Goal: Answer question/provide support

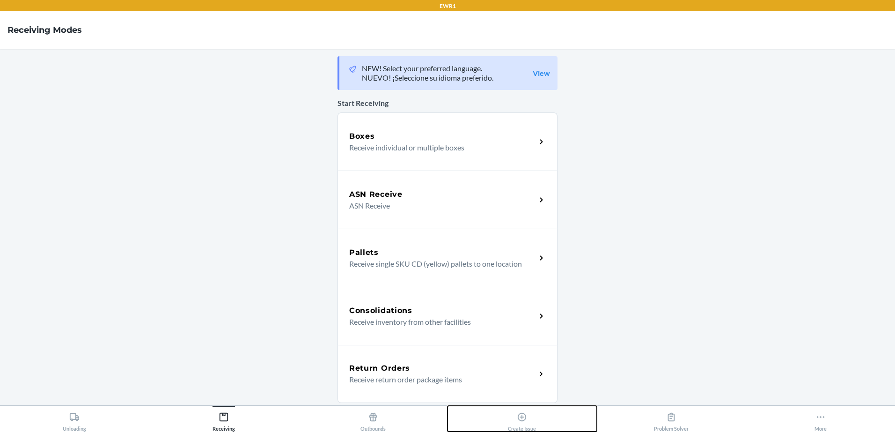
click at [532, 413] on div "Create Issue" at bounding box center [522, 419] width 28 height 23
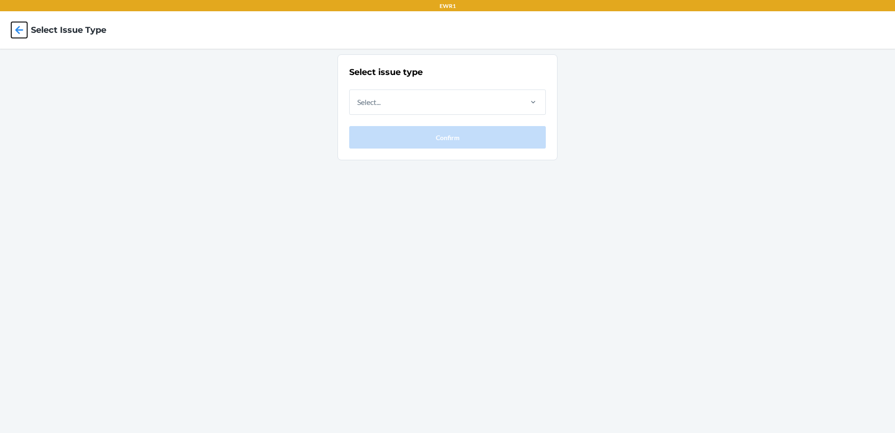
click at [22, 33] on icon at bounding box center [19, 30] width 16 height 16
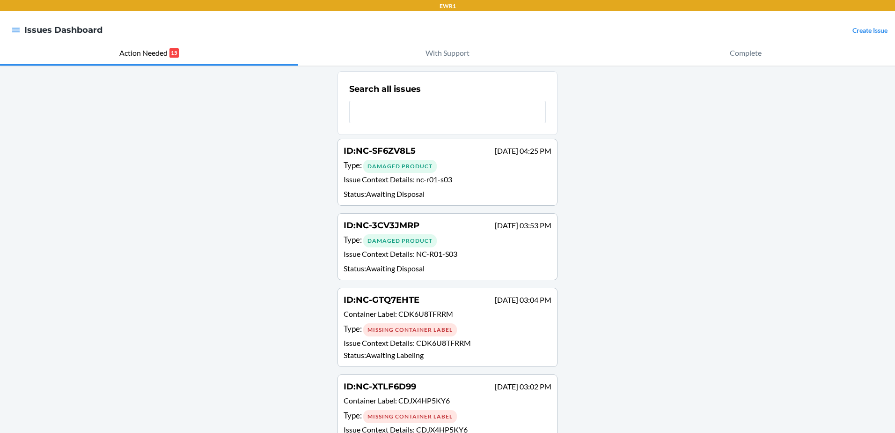
click at [446, 250] on span "NC-R01-S03" at bounding box center [436, 253] width 41 height 9
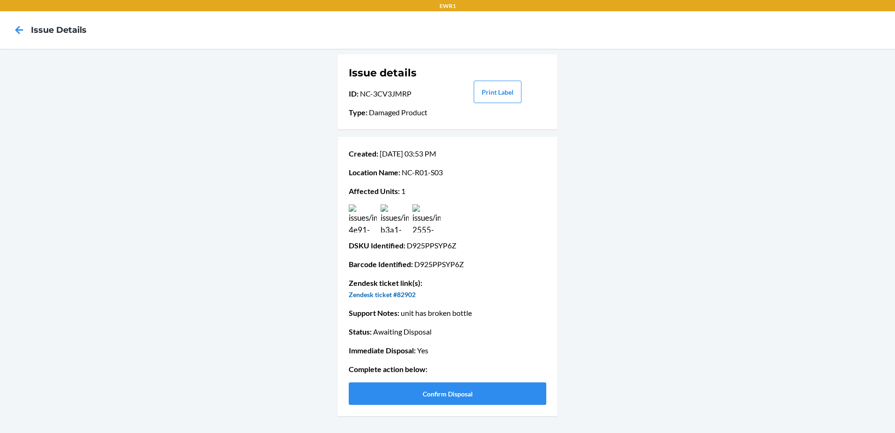
click at [401, 292] on link "Zendesk ticket #82902" at bounding box center [382, 294] width 67 height 8
click at [17, 33] on icon at bounding box center [19, 30] width 16 height 16
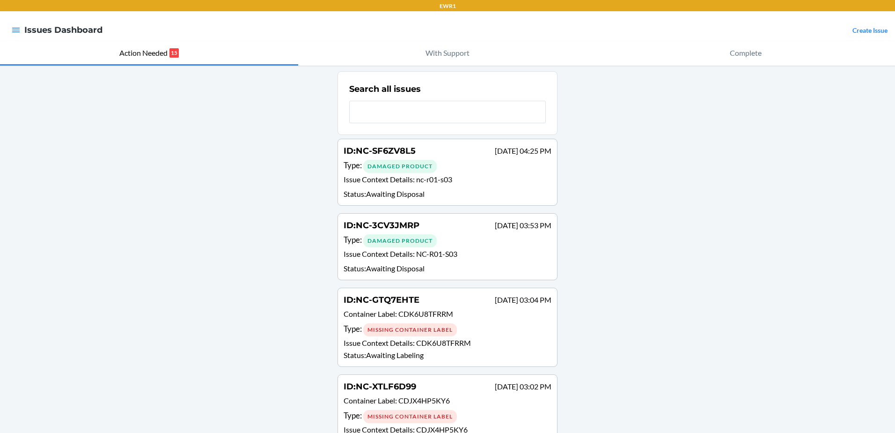
click at [532, 169] on div "Type : Damaged Product" at bounding box center [448, 166] width 208 height 14
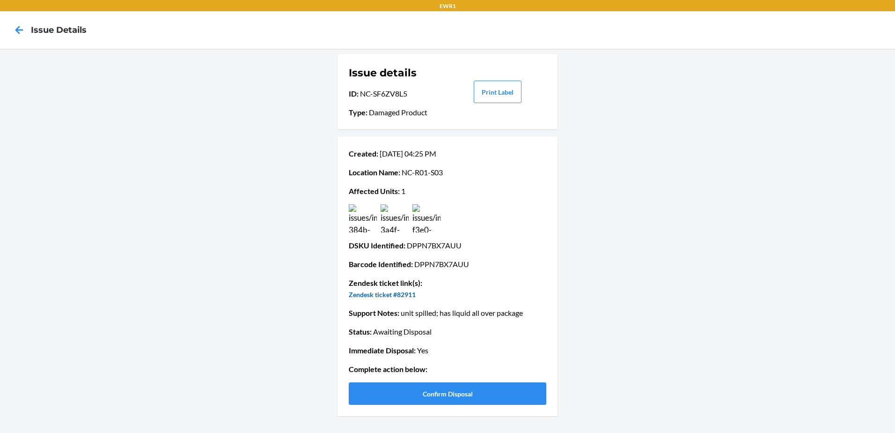
click at [409, 294] on link "Zendesk ticket #82911" at bounding box center [382, 294] width 67 height 8
click at [454, 394] on button "Confirm Disposal" at bounding box center [448, 393] width 198 height 22
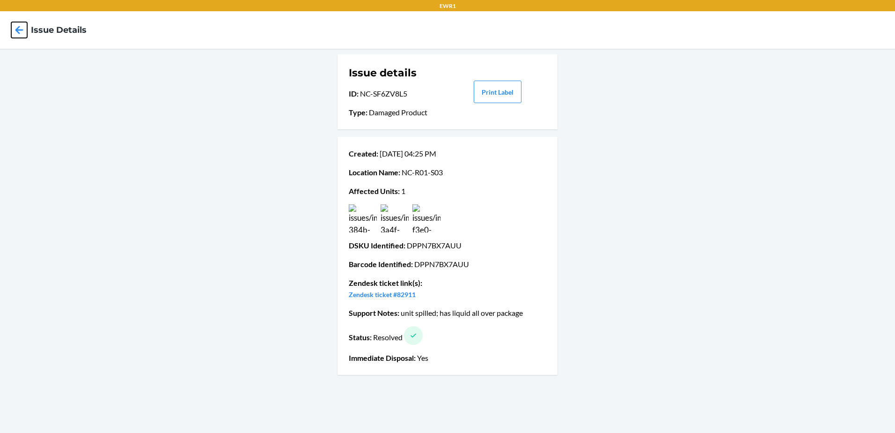
click at [17, 29] on icon at bounding box center [19, 30] width 8 height 8
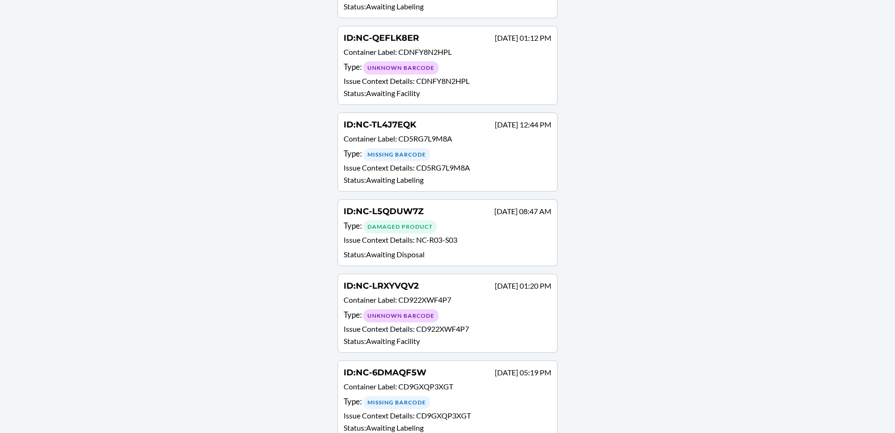
scroll to position [421, 0]
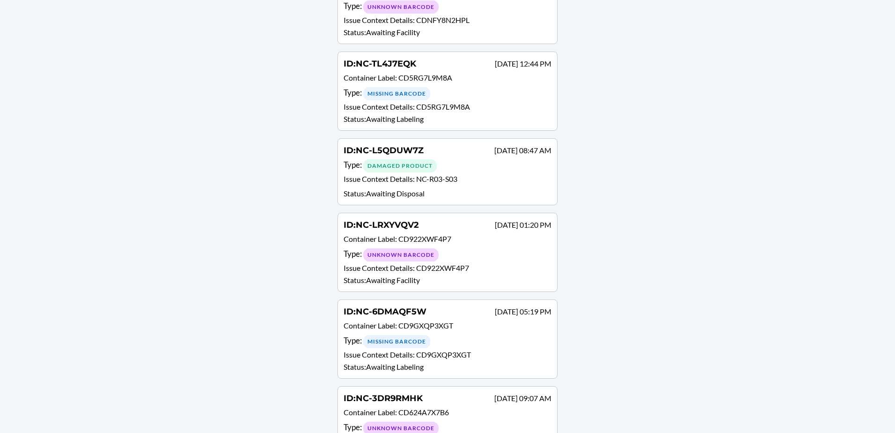
click at [403, 169] on div "Damaged Product" at bounding box center [400, 165] width 74 height 13
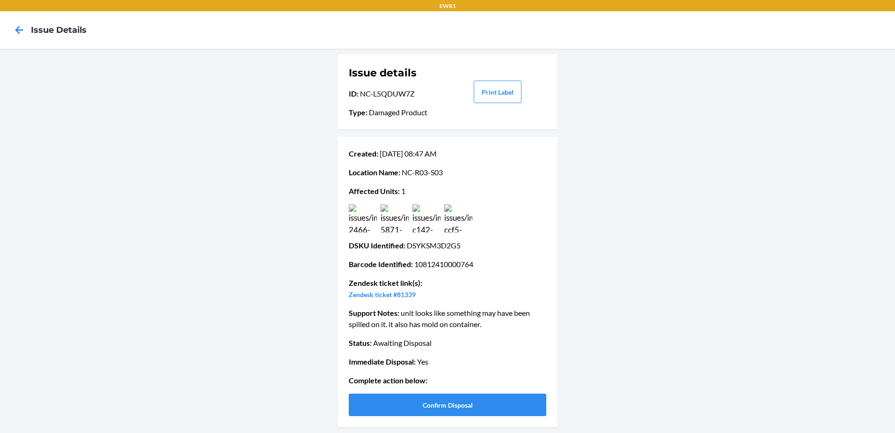
click at [434, 215] on img at bounding box center [426, 218] width 28 height 28
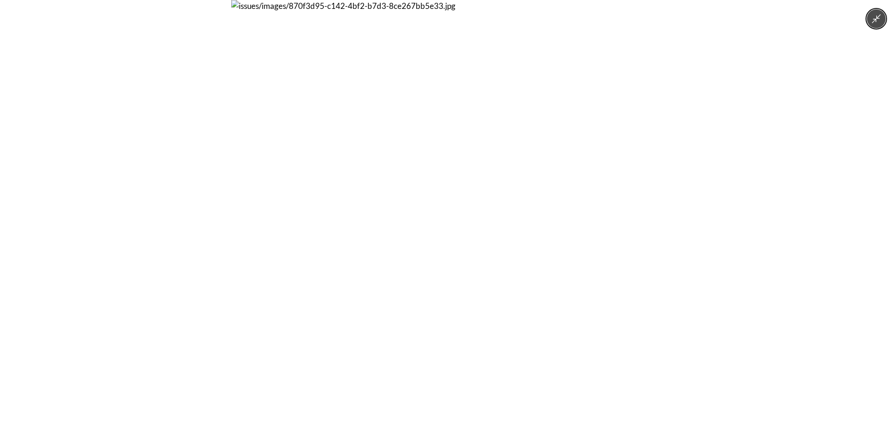
click at [434, 215] on img at bounding box center [447, 216] width 433 height 433
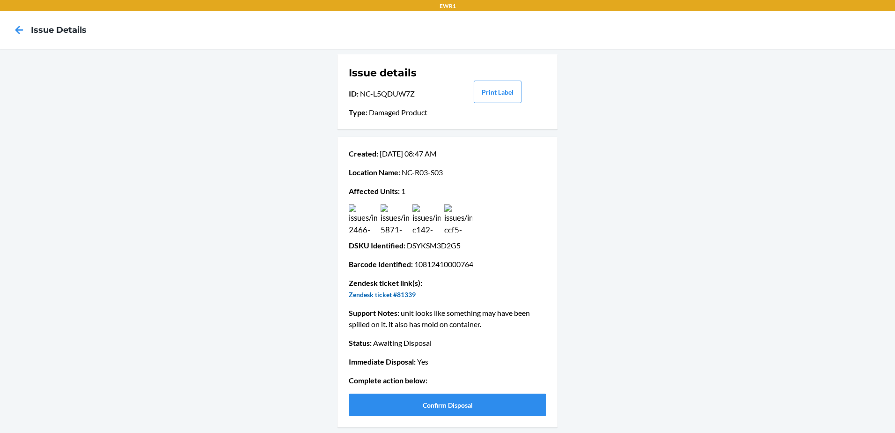
click at [412, 295] on link "Zendesk ticket #81339" at bounding box center [382, 294] width 67 height 8
click at [465, 406] on button "Confirm Disposal" at bounding box center [448, 404] width 198 height 22
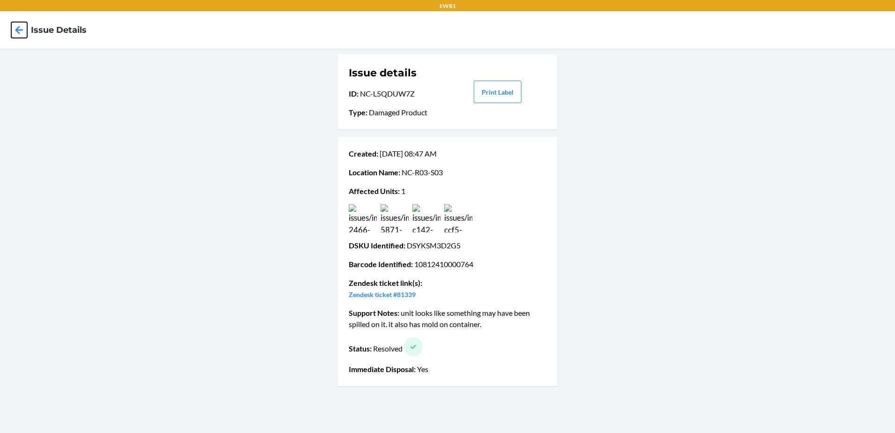
click at [15, 29] on icon at bounding box center [19, 30] width 16 height 16
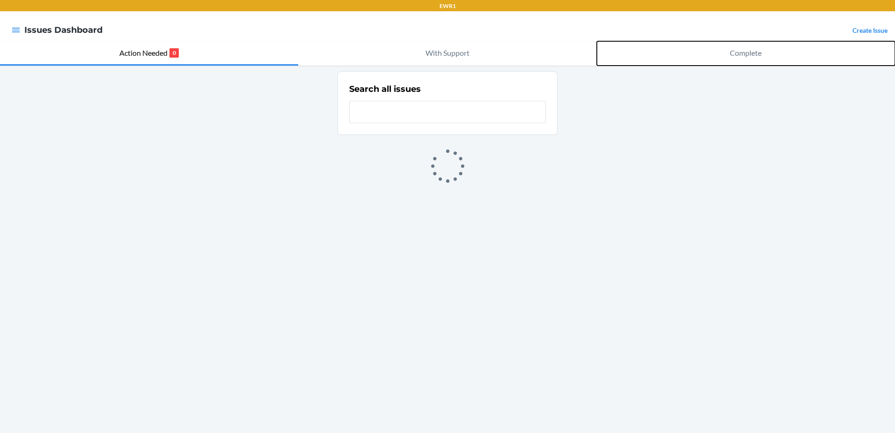
click at [747, 55] on p "Complete" at bounding box center [746, 52] width 32 height 11
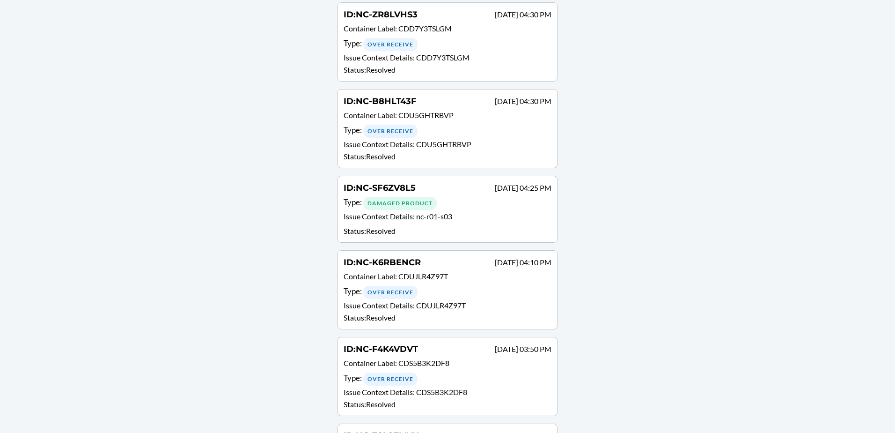
scroll to position [1451, 0]
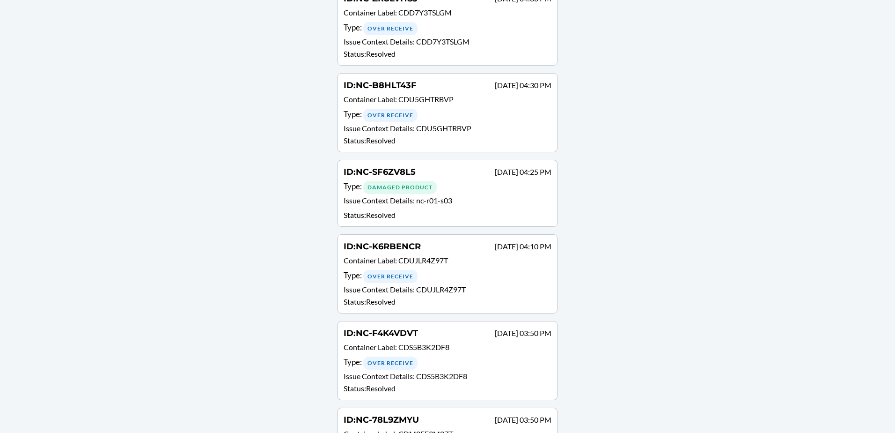
click at [462, 190] on div "Type : Damaged Product" at bounding box center [448, 187] width 208 height 14
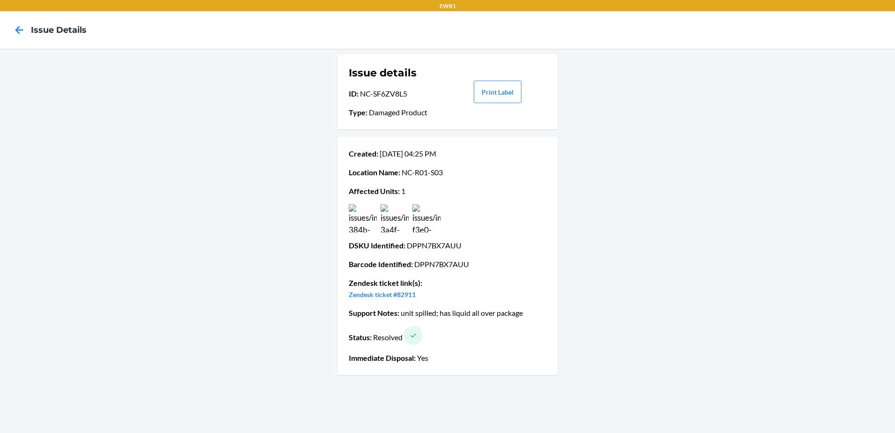
click at [441, 170] on p "Location Name : [GEOGRAPHIC_DATA]-R01-S03" at bounding box center [448, 172] width 198 height 11
drag, startPoint x: 441, startPoint y: 170, endPoint x: 450, endPoint y: 184, distance: 16.8
click at [450, 184] on div "Created : [DATE] 04:25 PM Location Name : [GEOGRAPHIC_DATA]-R01-S03 Affected Un…" at bounding box center [448, 255] width 198 height 223
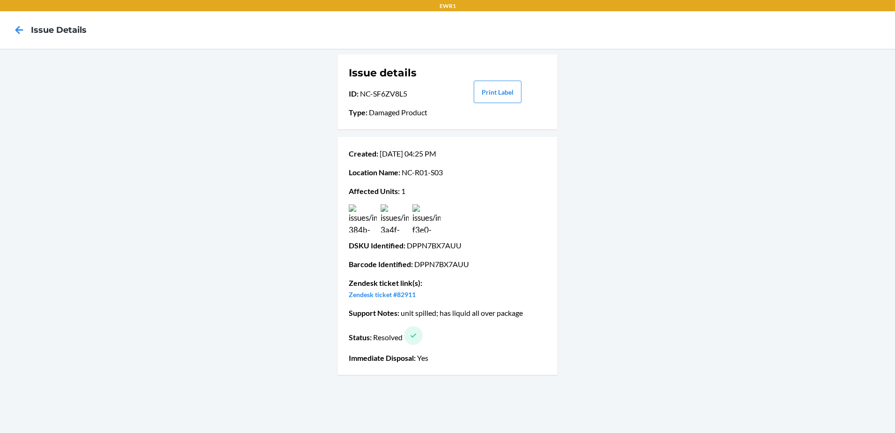
click at [444, 266] on p "Barcode Identified : DPPN7BX7AUU" at bounding box center [448, 263] width 198 height 11
copy p "DPPN7BX7AUU"
click at [20, 27] on icon at bounding box center [19, 30] width 16 height 16
